Goal: Task Accomplishment & Management: Use online tool/utility

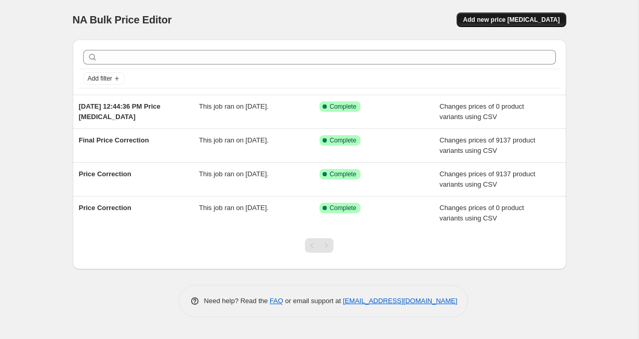
click at [502, 15] on button "Add new price [MEDICAL_DATA]" at bounding box center [511, 19] width 109 height 15
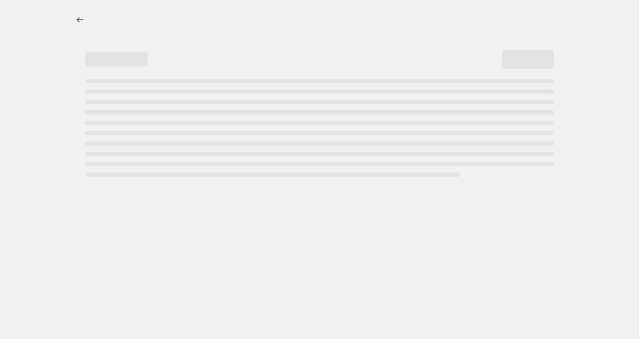
select select "percentage"
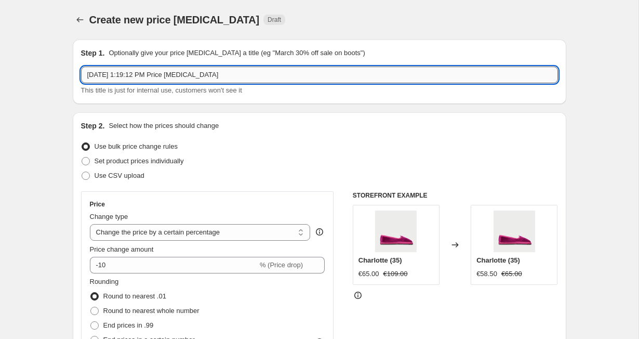
click at [139, 77] on input "[DATE] 1:19:12 PM Price [MEDICAL_DATA]" at bounding box center [319, 75] width 477 height 17
type input "Price Fix"
click at [90, 174] on span at bounding box center [85, 175] width 9 height 9
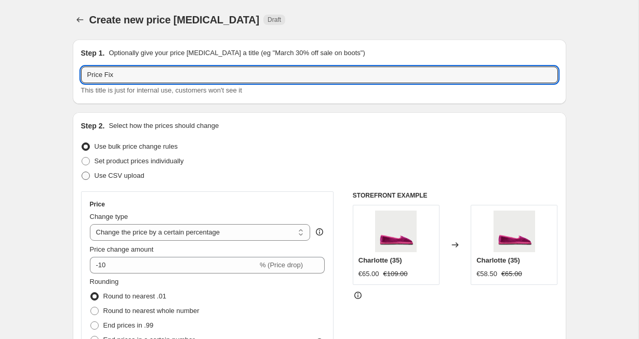
click at [82, 172] on input "Use CSV upload" at bounding box center [82, 172] width 1 height 1
radio input "true"
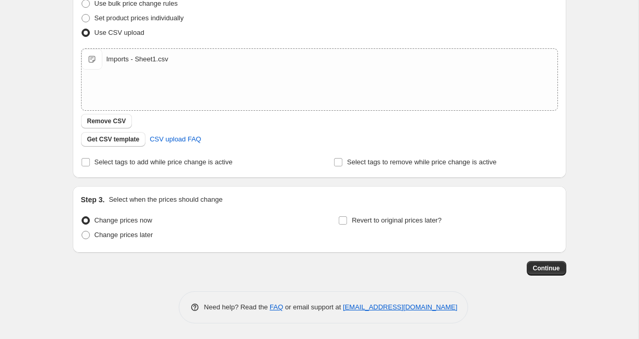
scroll to position [143, 0]
click at [540, 266] on span "Continue" at bounding box center [546, 268] width 27 height 8
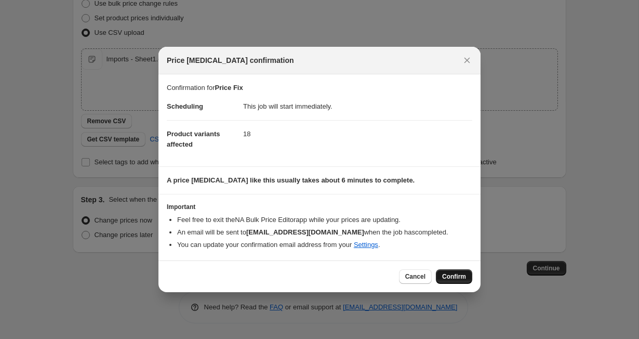
click at [450, 277] on span "Confirm" at bounding box center [454, 276] width 24 height 8
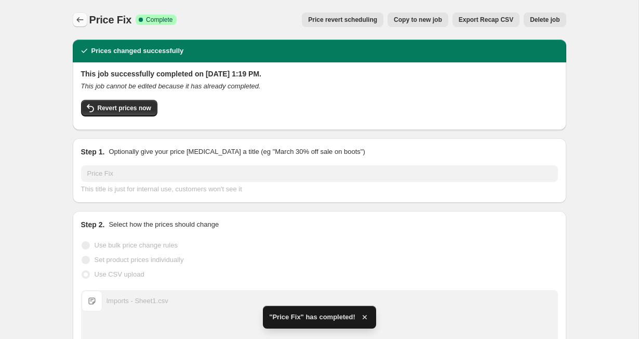
click at [82, 16] on icon "Price change jobs" at bounding box center [80, 20] width 10 height 10
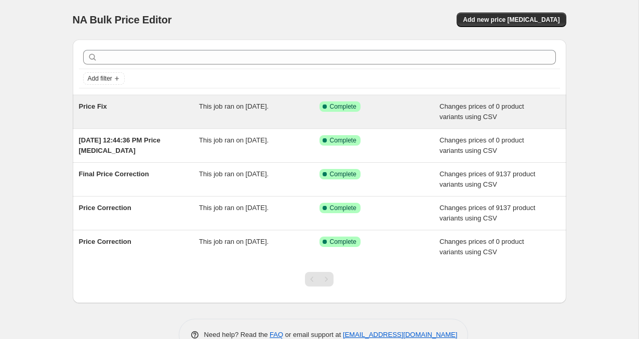
click at [288, 117] on div "This job ran on [DATE]." at bounding box center [259, 111] width 121 height 21
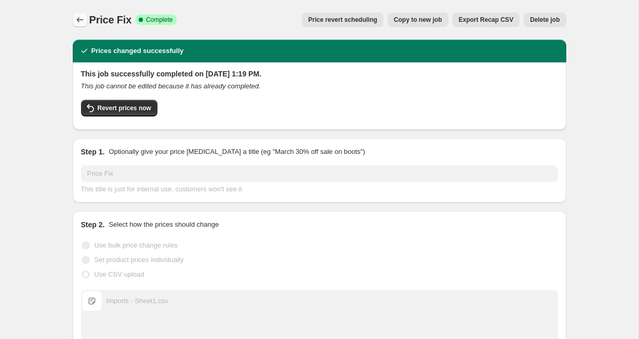
click at [82, 14] on button "Price change jobs" at bounding box center [80, 19] width 15 height 15
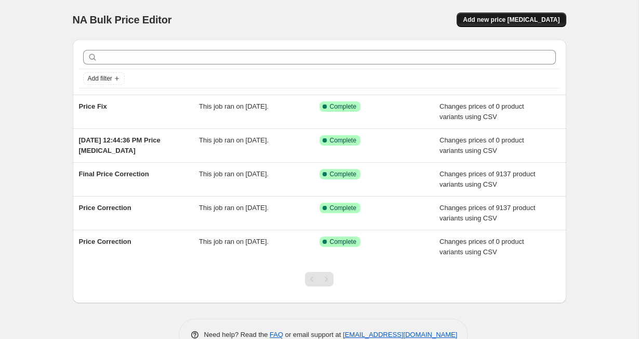
click at [522, 20] on span "Add new price [MEDICAL_DATA]" at bounding box center [511, 20] width 97 height 8
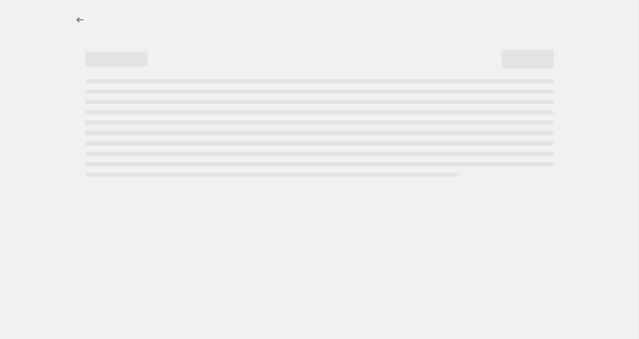
select select "percentage"
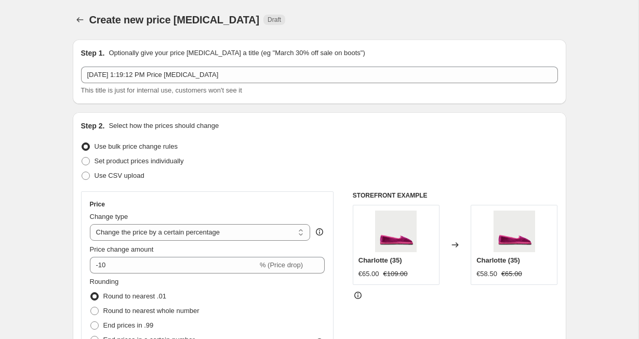
click at [349, 160] on div "Set product prices individually" at bounding box center [319, 161] width 477 height 15
click at [90, 175] on span at bounding box center [85, 175] width 9 height 9
click at [82, 172] on input "Use CSV upload" at bounding box center [82, 172] width 1 height 1
radio input "true"
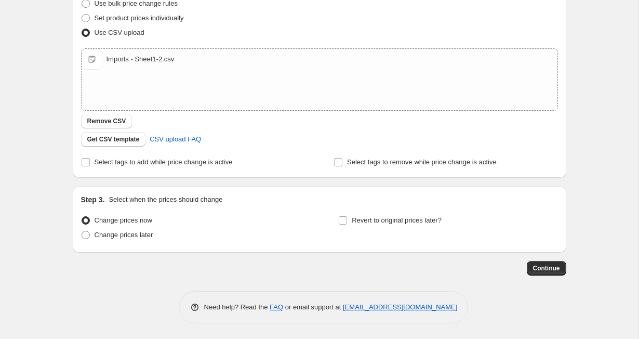
scroll to position [143, 0]
click at [558, 266] on span "Continue" at bounding box center [546, 268] width 27 height 8
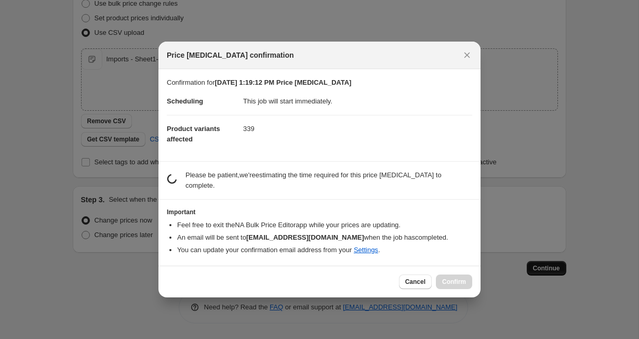
scroll to position [0, 0]
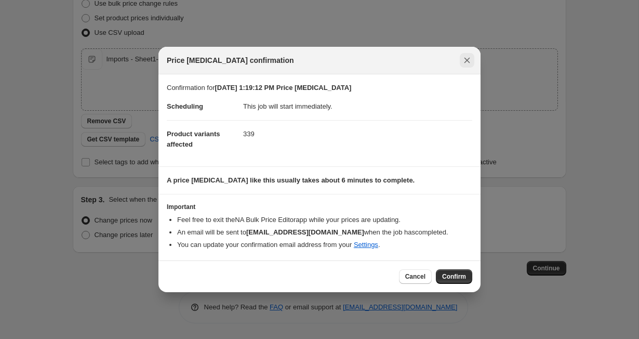
click at [464, 62] on icon "Close" at bounding box center [467, 60] width 10 height 10
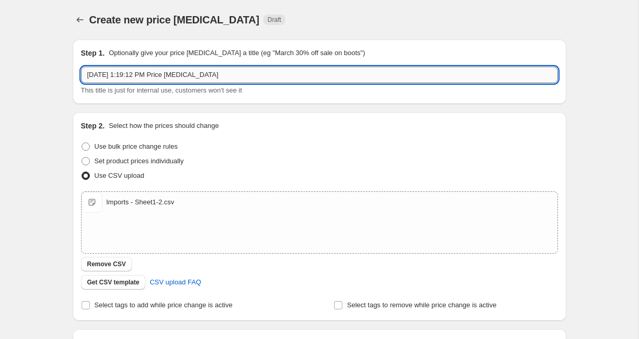
click at [170, 77] on input "[DATE] 1:19:12 PM Price [MEDICAL_DATA]" at bounding box center [319, 75] width 477 height 17
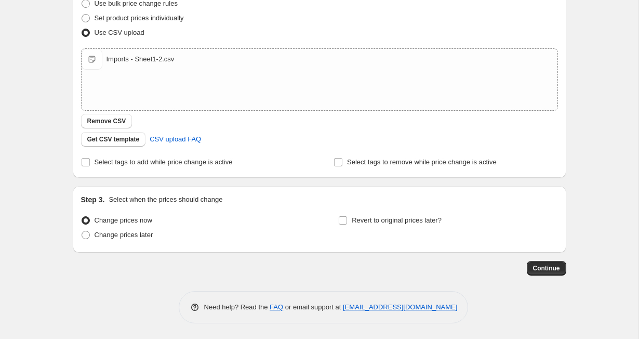
scroll to position [143, 0]
type input "Price Fix"
click at [551, 267] on span "Continue" at bounding box center [546, 268] width 27 height 8
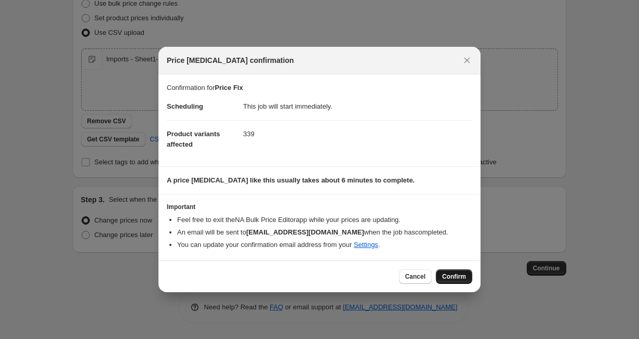
click at [452, 277] on span "Confirm" at bounding box center [454, 276] width 24 height 8
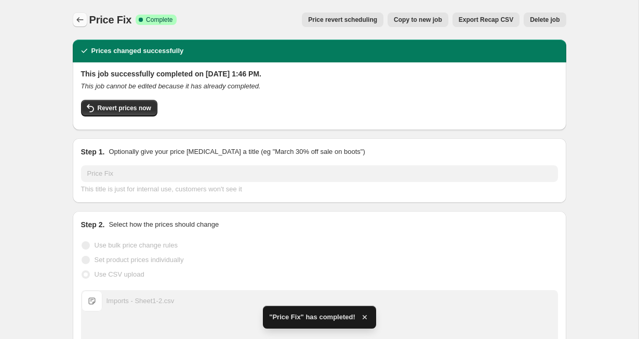
click at [81, 18] on icon "Price change jobs" at bounding box center [80, 20] width 10 height 10
